Goal: Check status: Check status

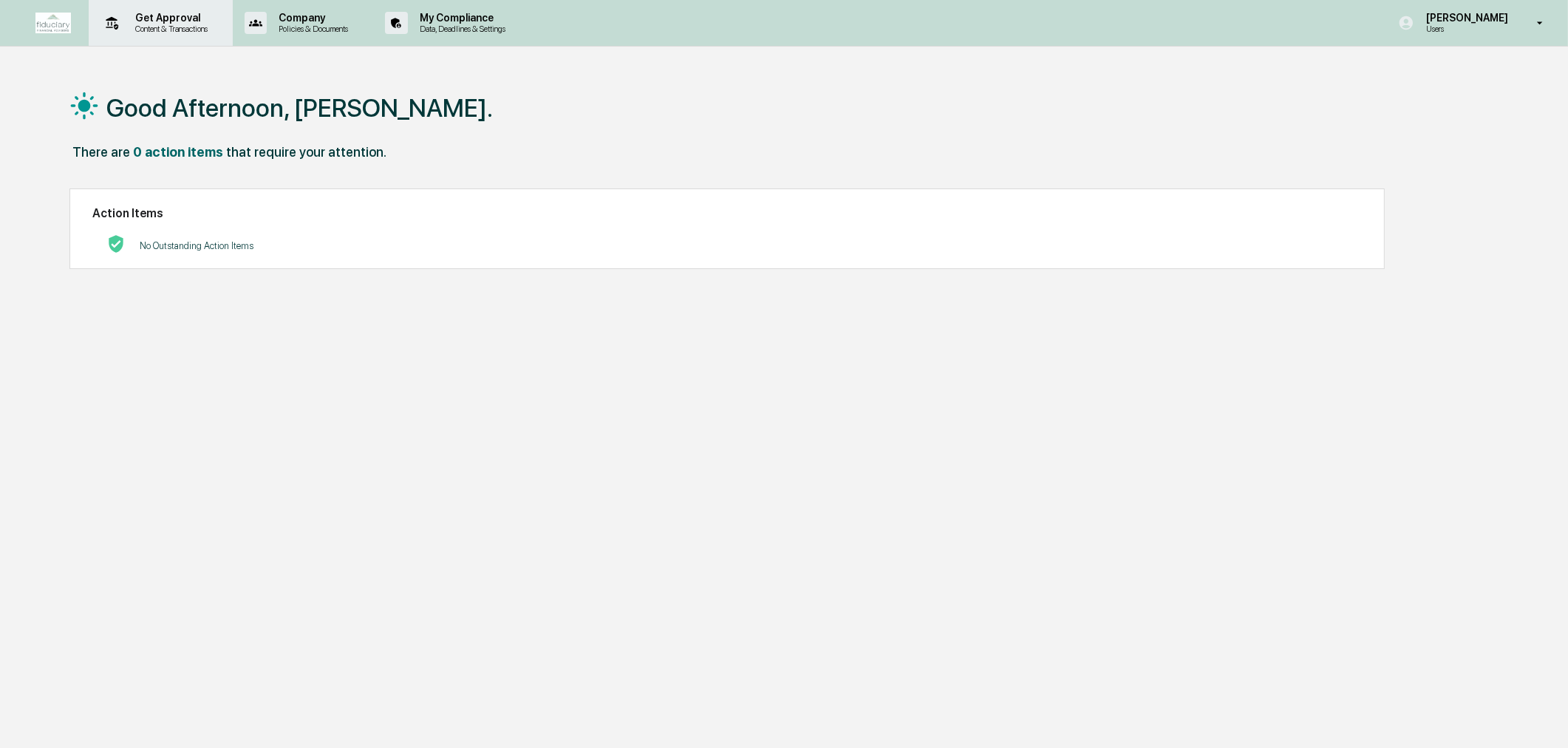
click at [156, 31] on p "Content & Transactions" at bounding box center [170, 29] width 92 height 11
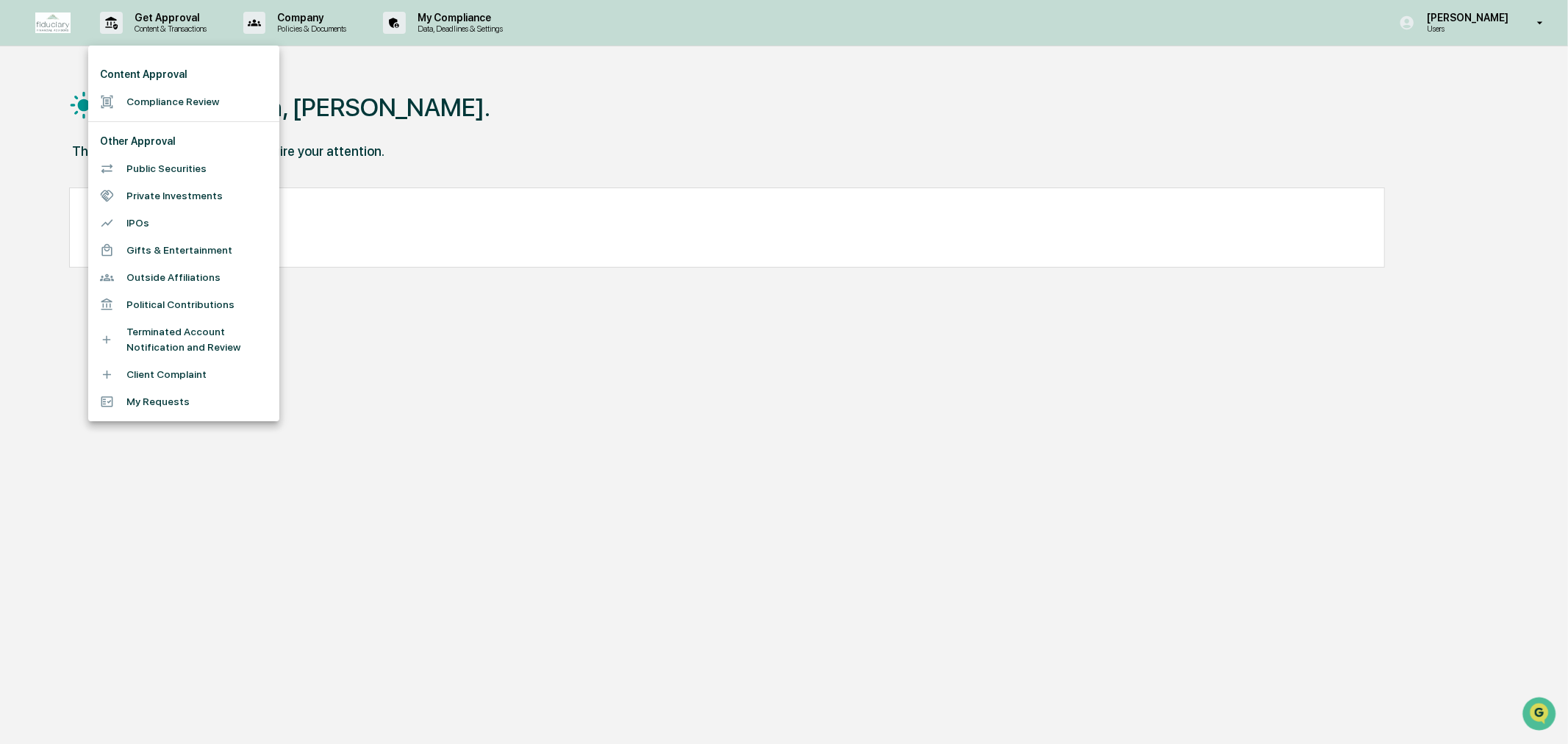
click at [165, 103] on li "Compliance Review" at bounding box center [184, 102] width 191 height 27
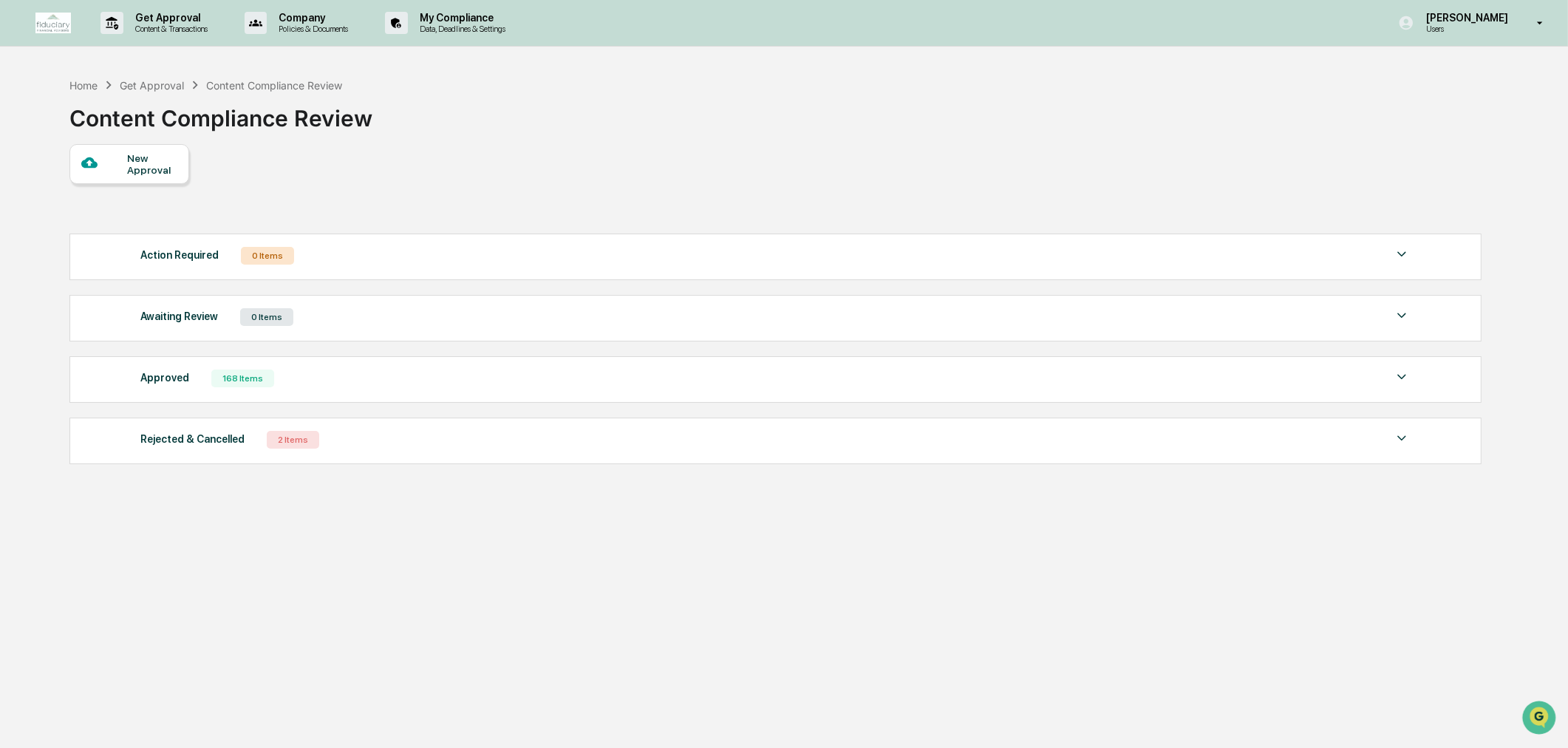
click at [178, 372] on div "Approved" at bounding box center [165, 377] width 49 height 19
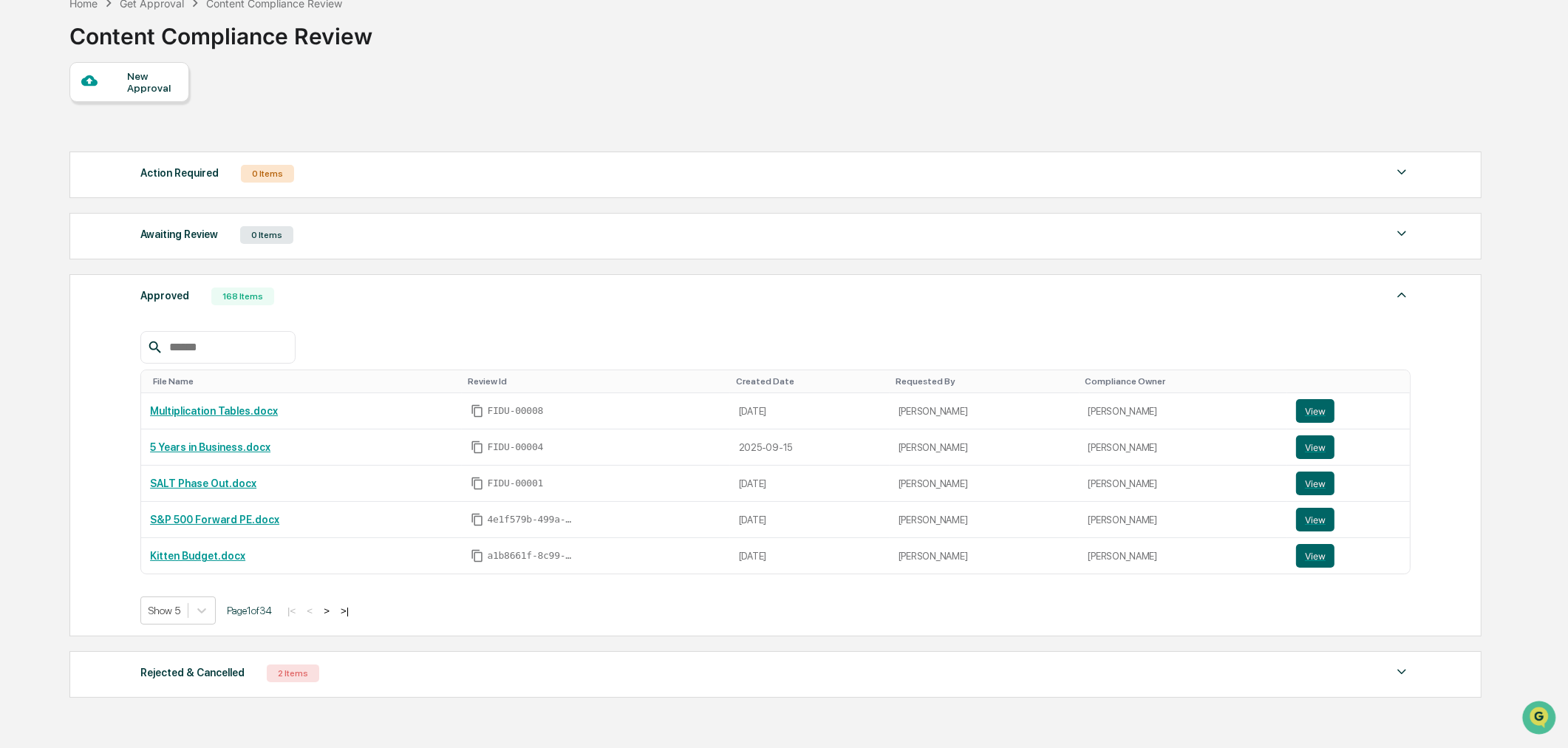
scroll to position [164, 0]
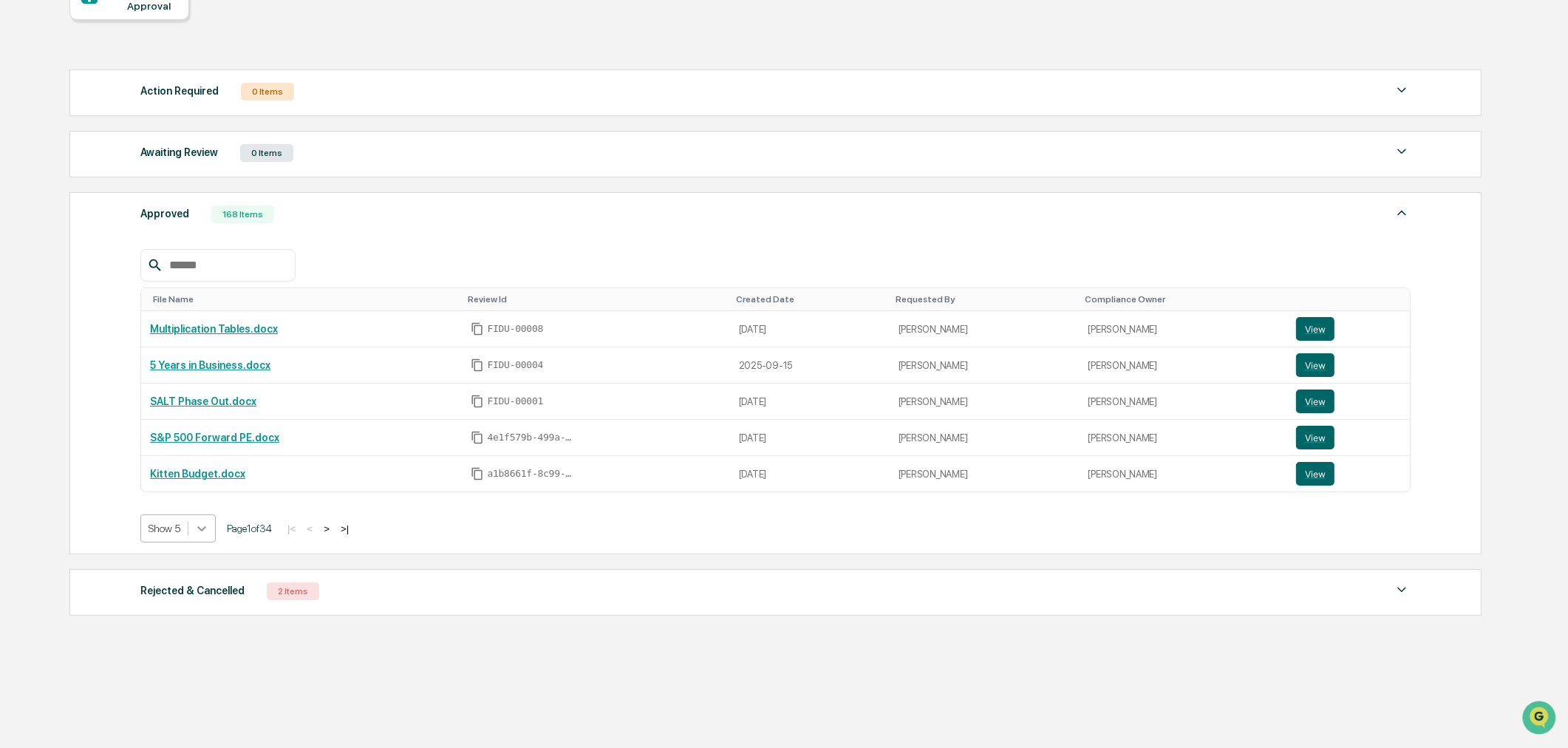
click at [199, 531] on icon at bounding box center [202, 529] width 9 height 5
click at [211, 536] on div at bounding box center [202, 528] width 27 height 27
click at [203, 540] on div at bounding box center [202, 528] width 27 height 27
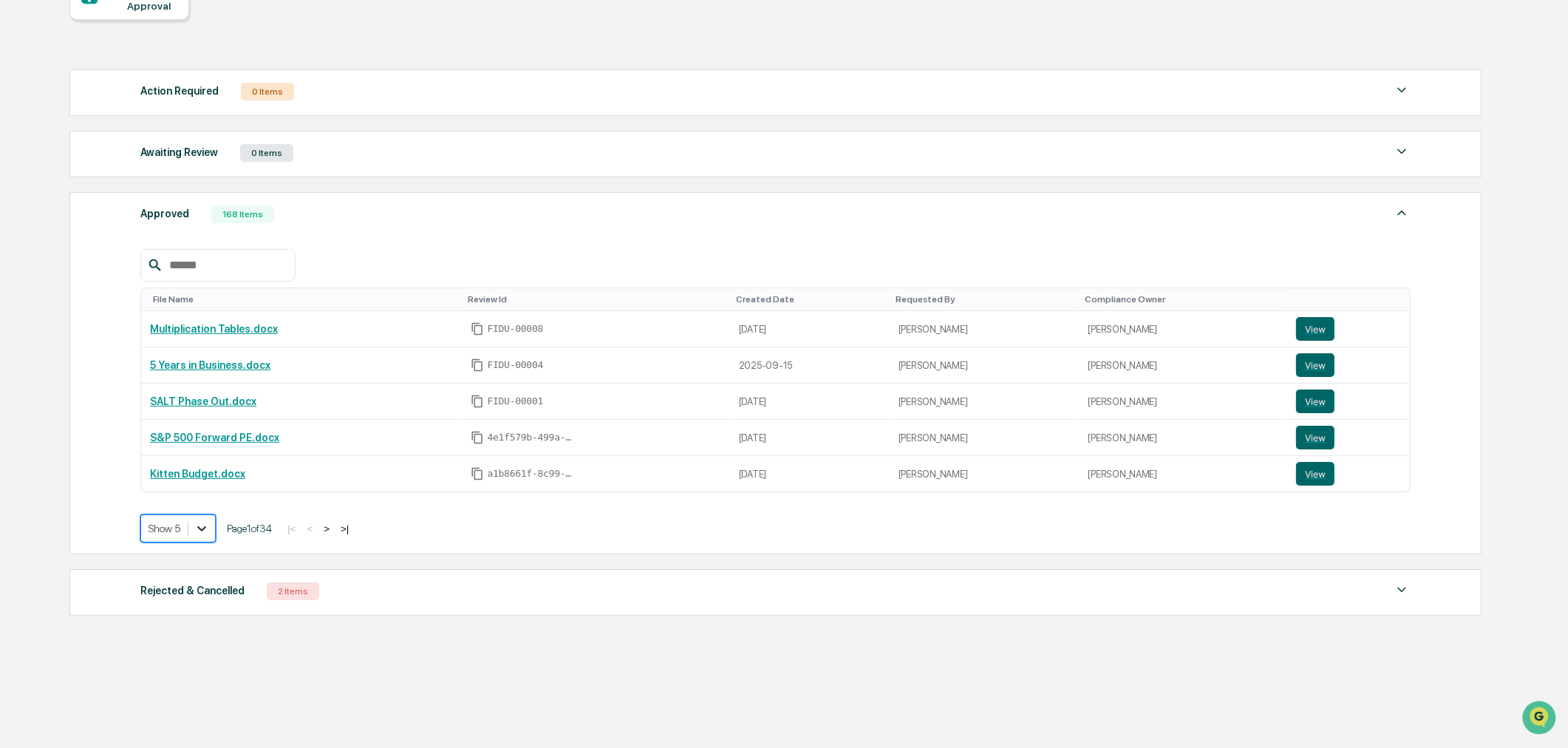
click at [203, 540] on div at bounding box center [202, 528] width 27 height 27
click at [198, 523] on div at bounding box center [202, 528] width 27 height 27
click at [173, 672] on div "Show 100" at bounding box center [179, 662] width 76 height 24
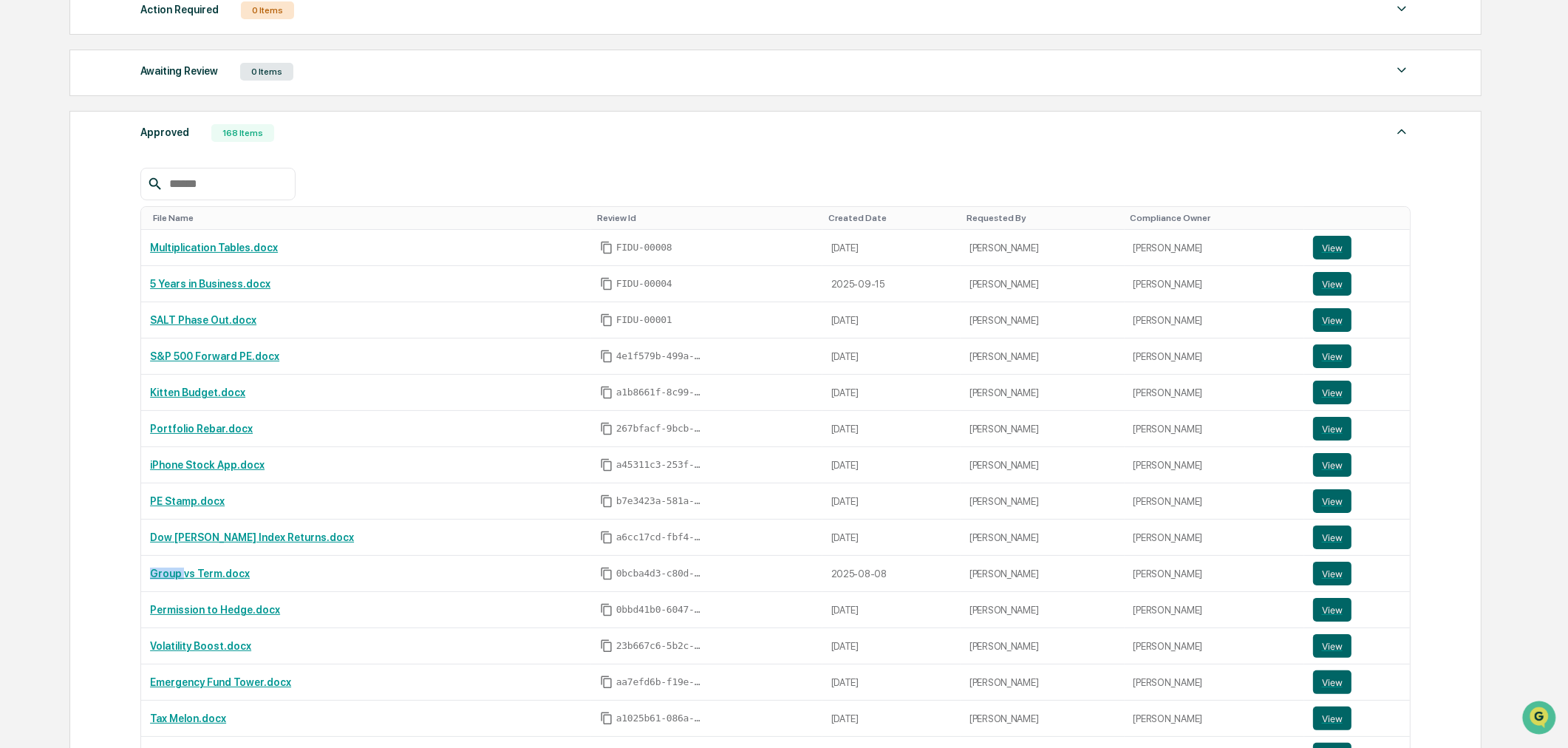
scroll to position [246, 0]
click at [332, 143] on div "Approved 168 Items" at bounding box center [775, 132] width 1270 height 21
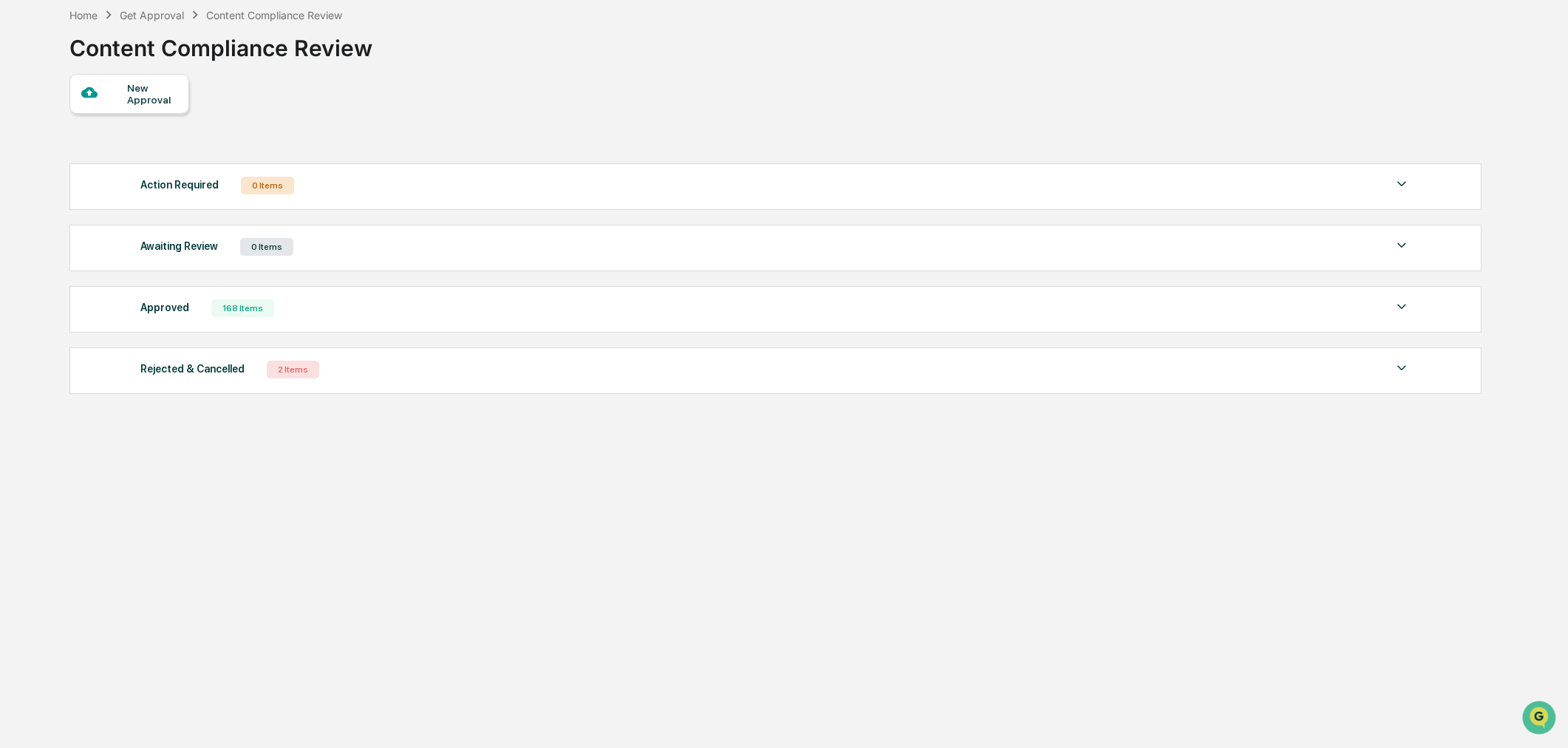
scroll to position [70, 0]
click at [269, 310] on div "Approved 168 Items" at bounding box center [775, 308] width 1270 height 21
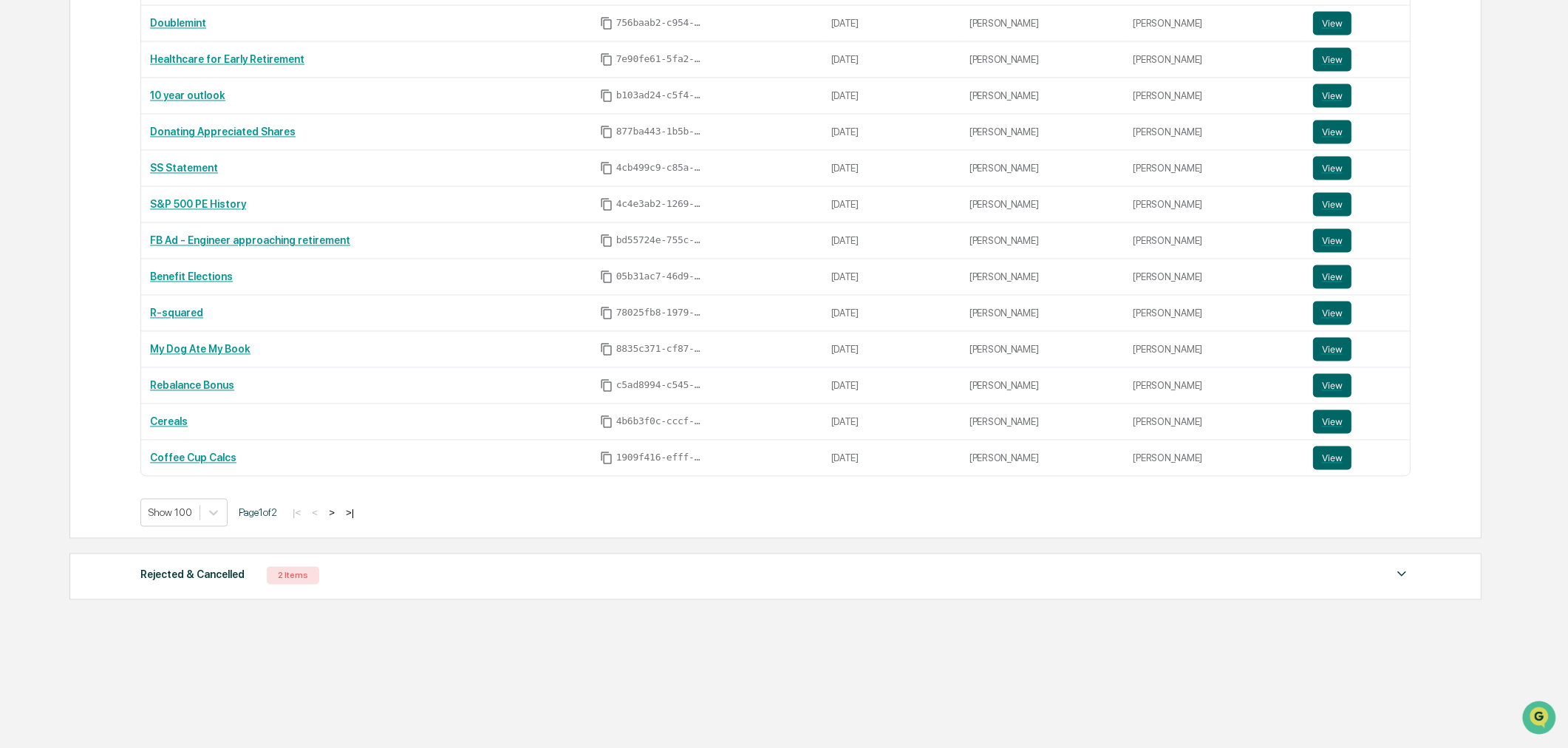
scroll to position [3632, 0]
click at [338, 514] on button ">" at bounding box center [331, 513] width 15 height 12
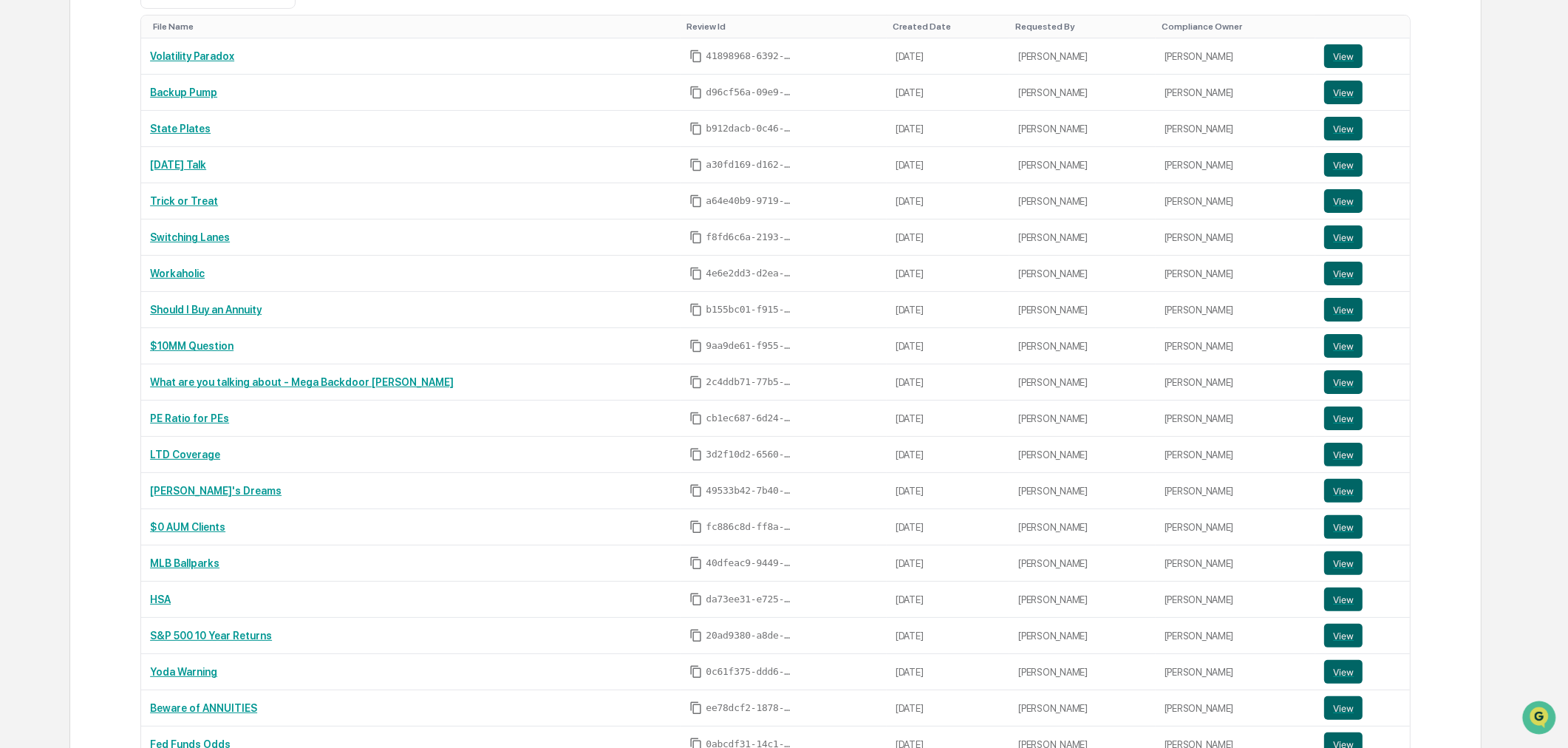
scroll to position [418, 0]
